Goal: Information Seeking & Learning: Find contact information

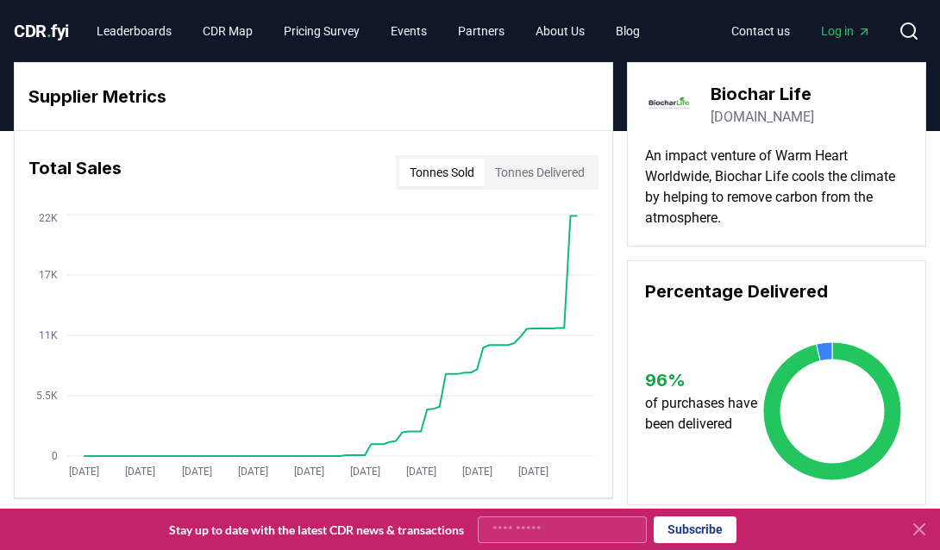
click at [797, 29] on span "Log in" at bounding box center [846, 30] width 50 height 17
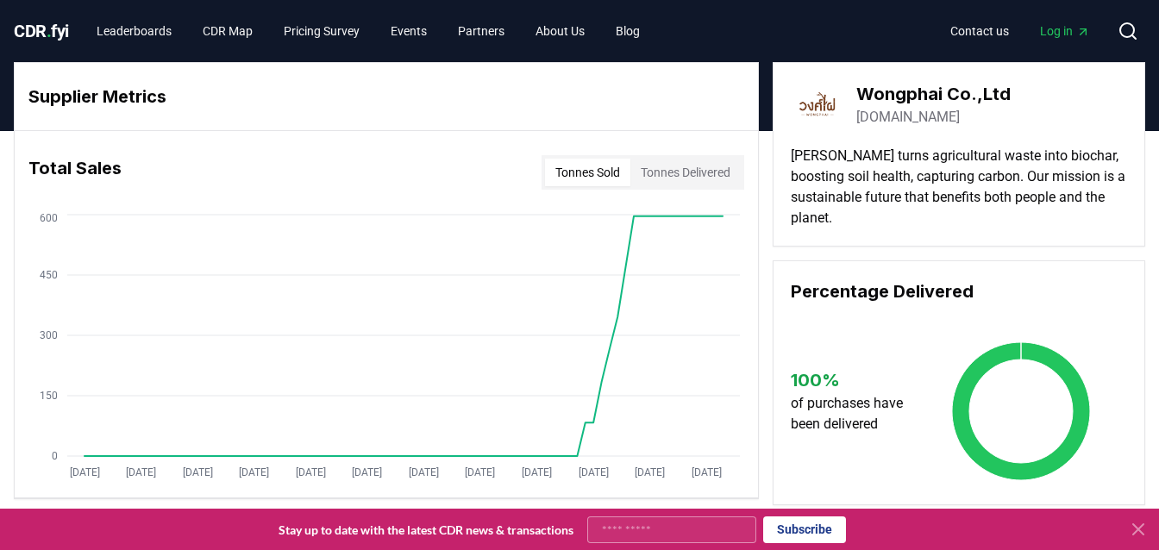
click at [1137, 533] on icon at bounding box center [1138, 529] width 21 height 21
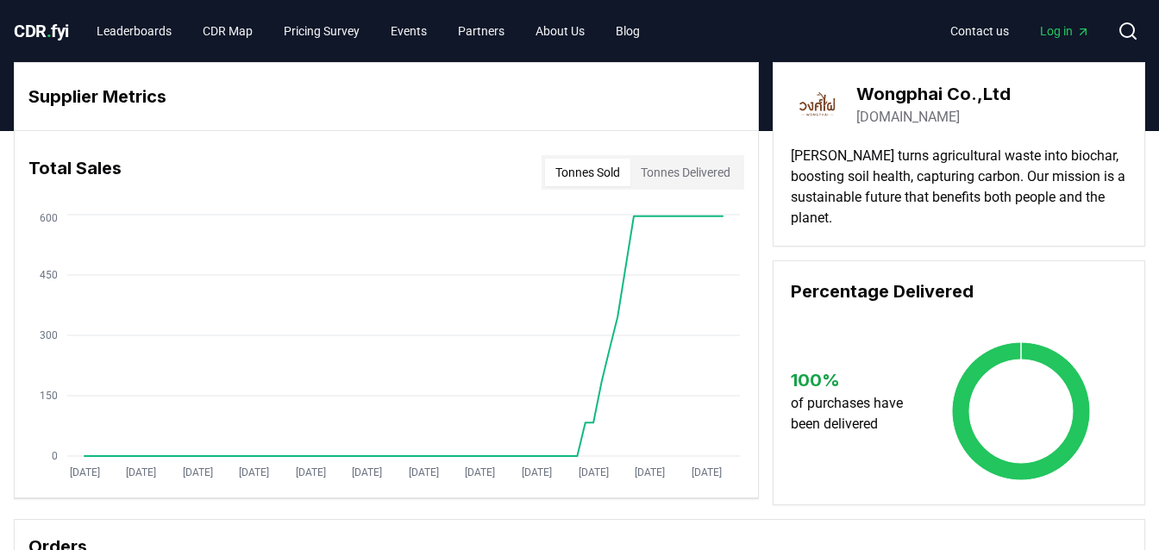
click at [924, 118] on link "wongphai.com" at bounding box center [907, 117] width 103 height 21
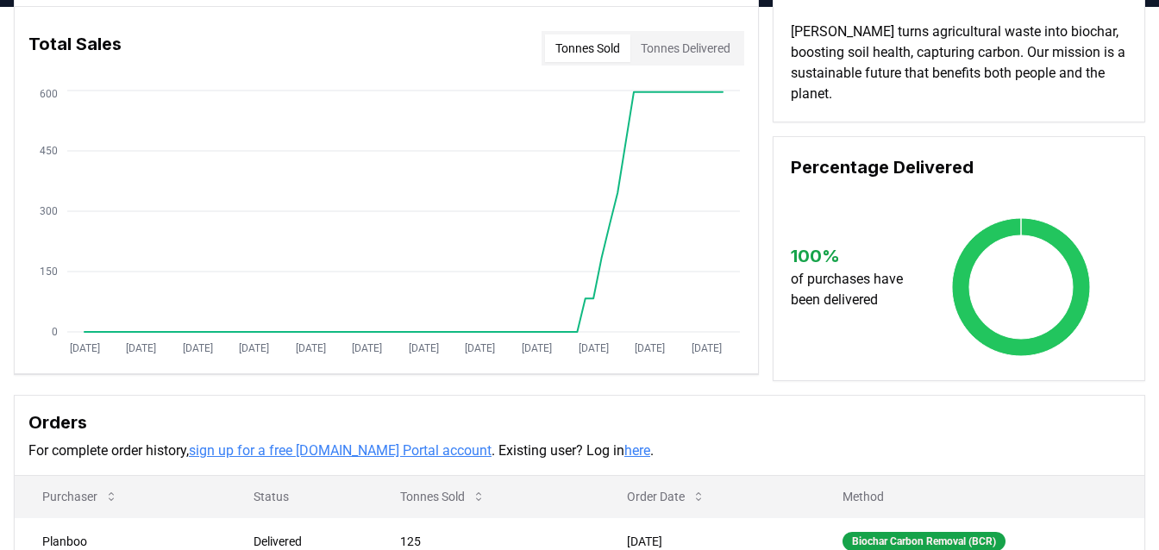
scroll to position [137, 0]
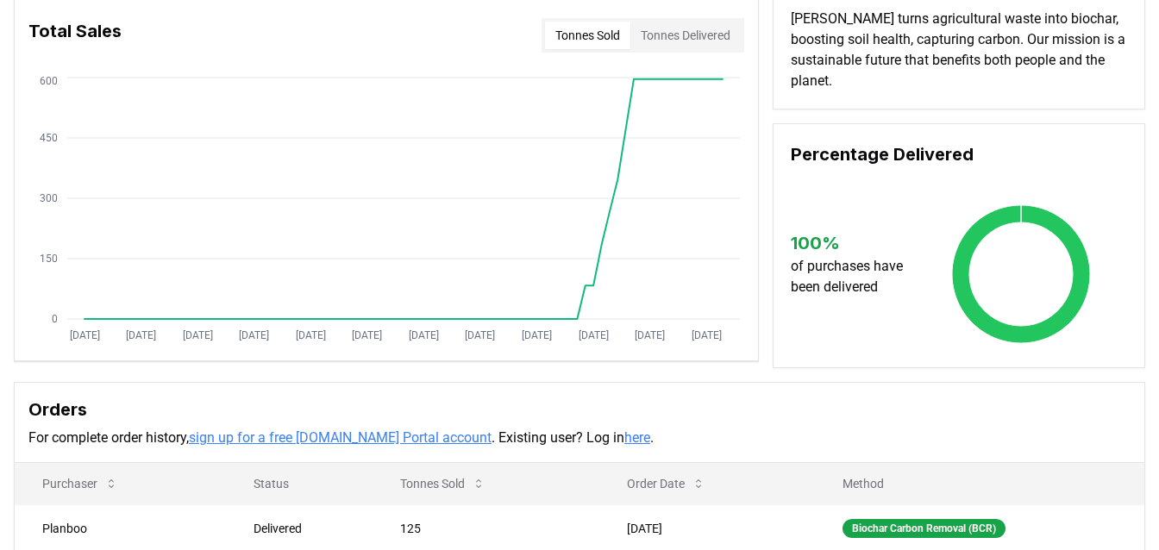
click at [624, 438] on link "here" at bounding box center [637, 437] width 26 height 16
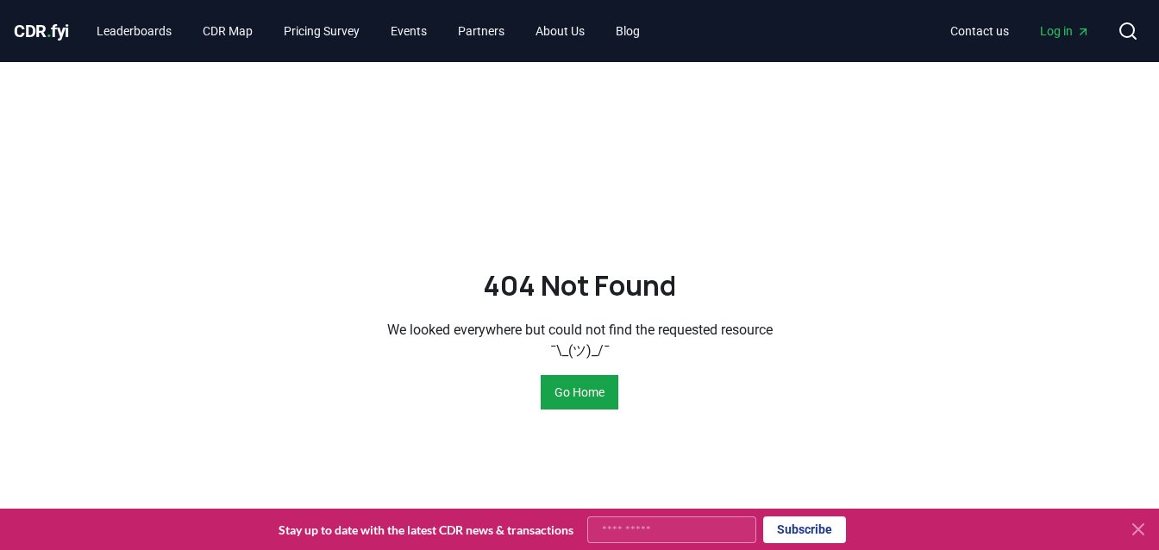
click at [1050, 34] on span "Log in" at bounding box center [1065, 30] width 50 height 17
